Goal: Obtain resource: Obtain resource

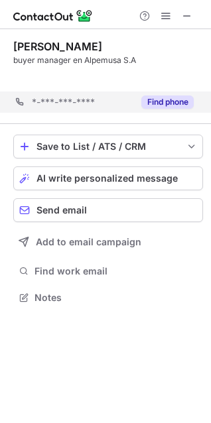
scroll to position [266, 211]
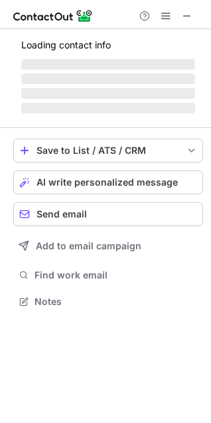
scroll to position [6, 6]
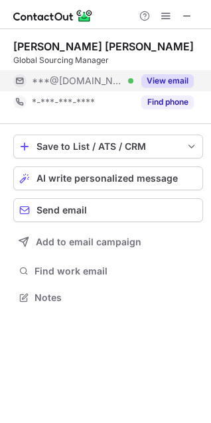
click at [162, 88] on div "View email" at bounding box center [163, 80] width 60 height 21
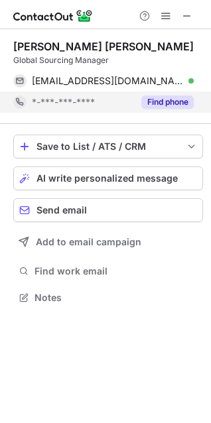
click at [177, 111] on div "Find phone" at bounding box center [163, 101] width 60 height 21
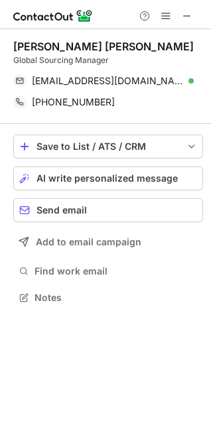
scroll to position [288, 211]
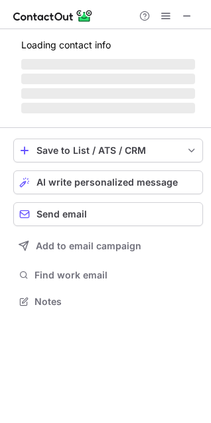
scroll to position [297, 211]
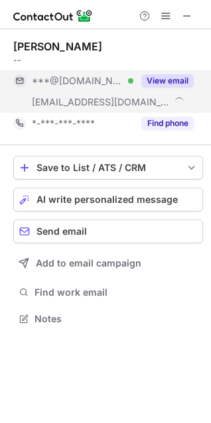
click at [169, 77] on button "View email" at bounding box center [167, 80] width 52 height 13
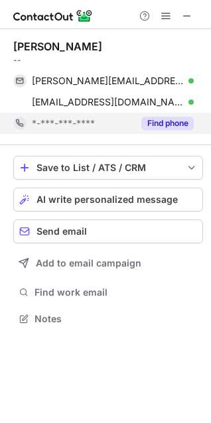
click at [189, 122] on button "Find phone" at bounding box center [167, 123] width 52 height 13
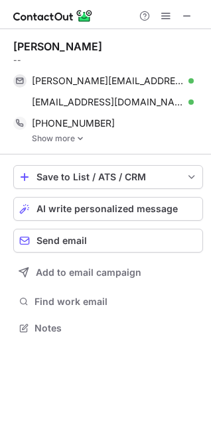
click at [68, 135] on link "Show more" at bounding box center [117, 138] width 171 height 9
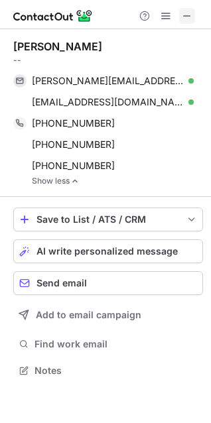
click at [182, 14] on span at bounding box center [187, 16] width 11 height 11
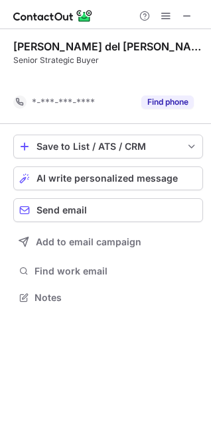
scroll to position [266, 211]
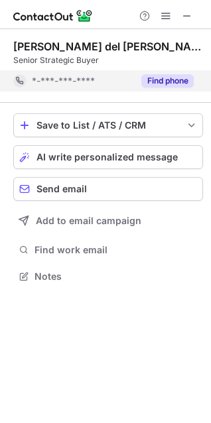
click at [166, 79] on button "Find phone" at bounding box center [167, 80] width 52 height 13
